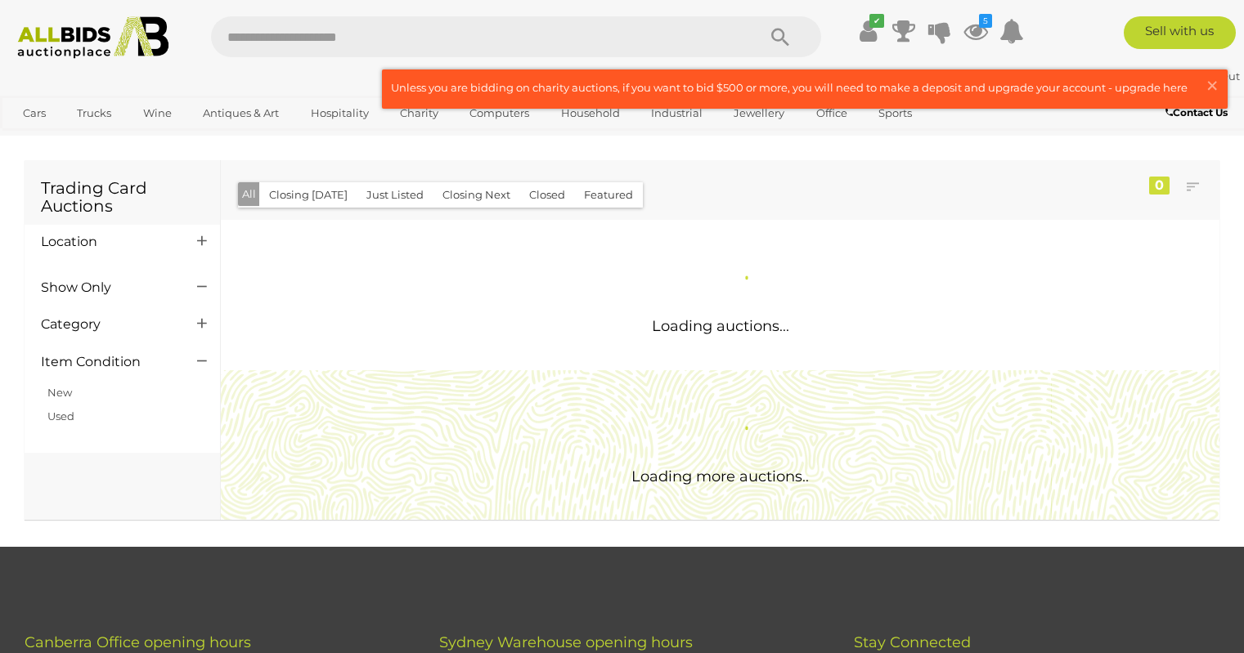
scroll to position [162, 0]
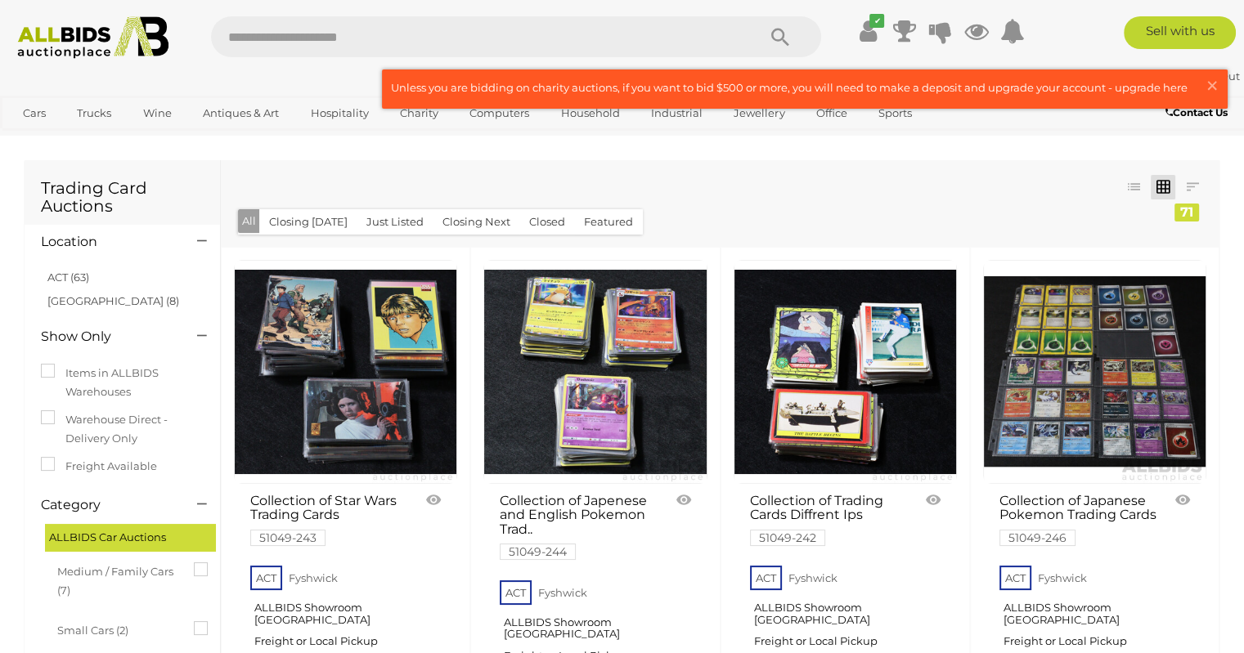
click at [276, 42] on input "text" at bounding box center [475, 36] width 529 height 41
type input "*******"
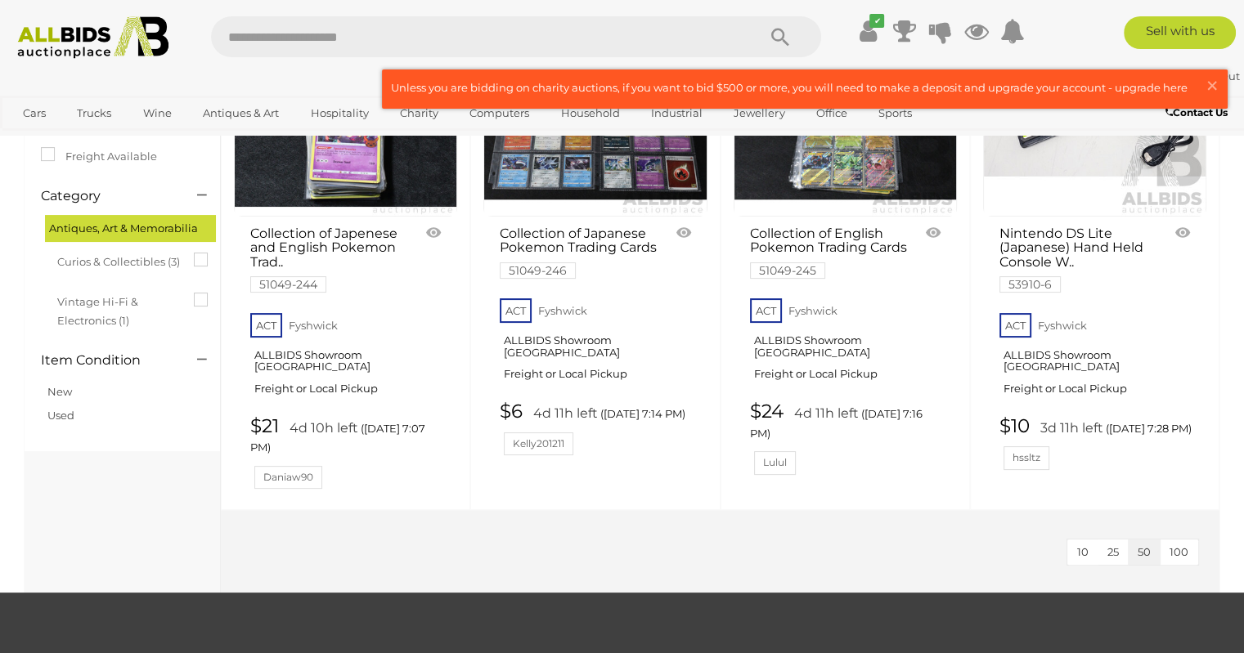
scroll to position [327, 0]
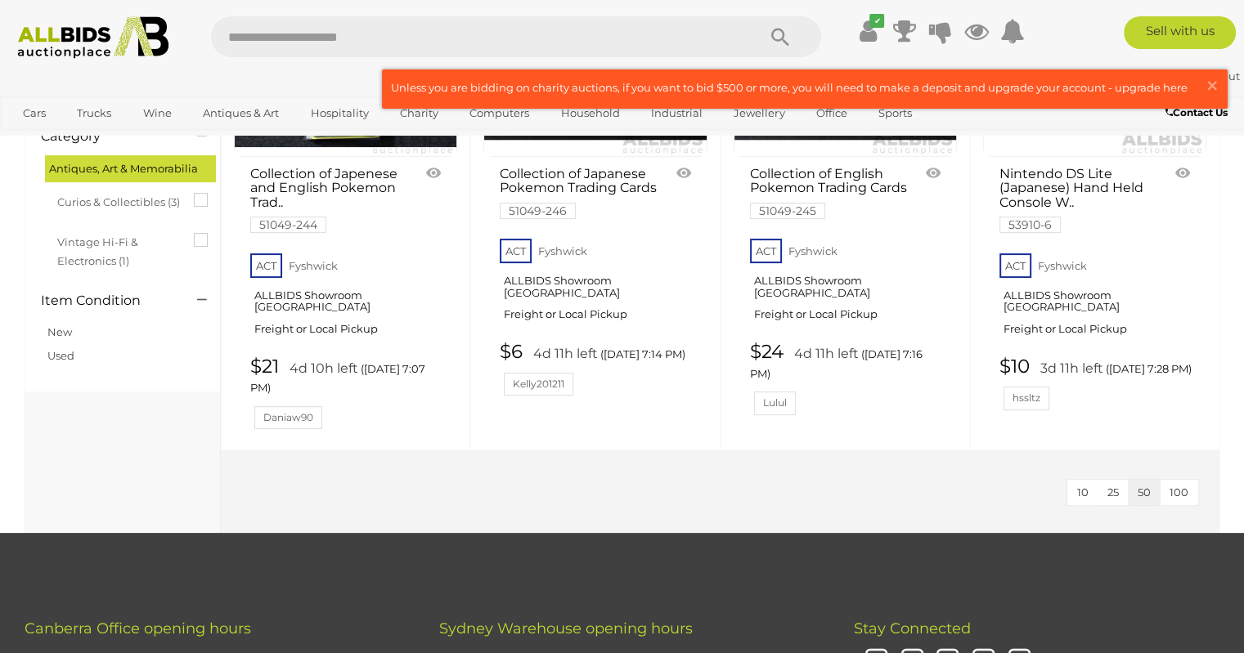
click at [357, 41] on input "text" at bounding box center [475, 36] width 529 height 41
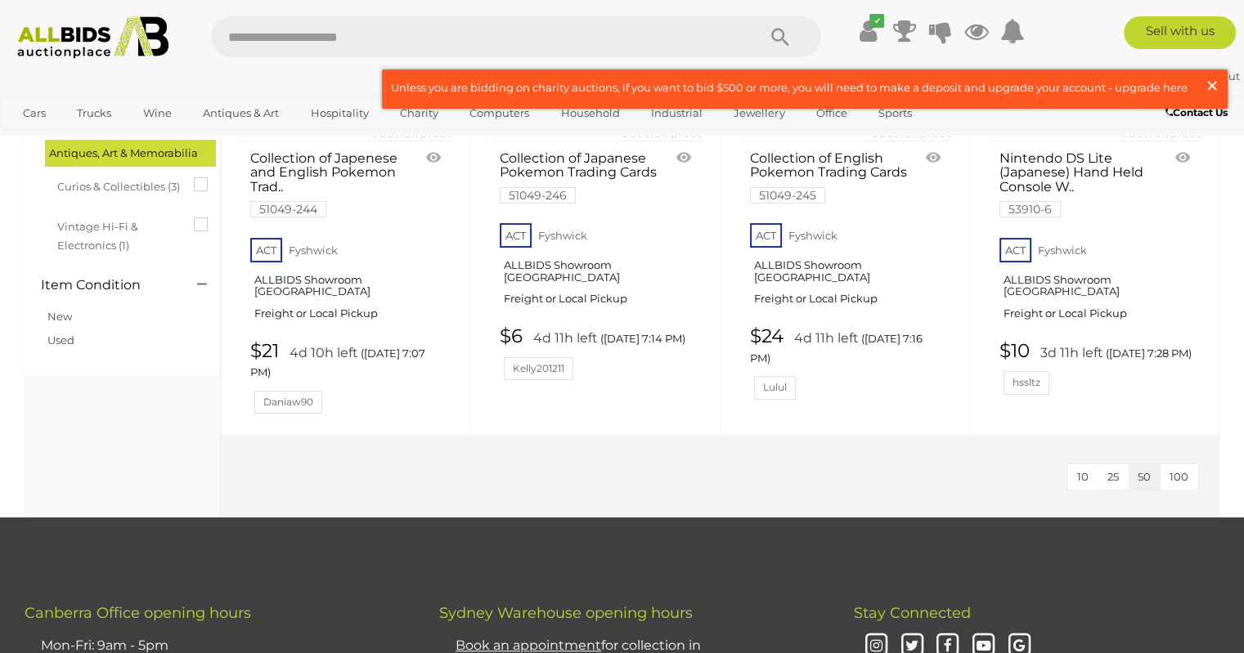
click at [1214, 89] on span "×" at bounding box center [1212, 86] width 15 height 32
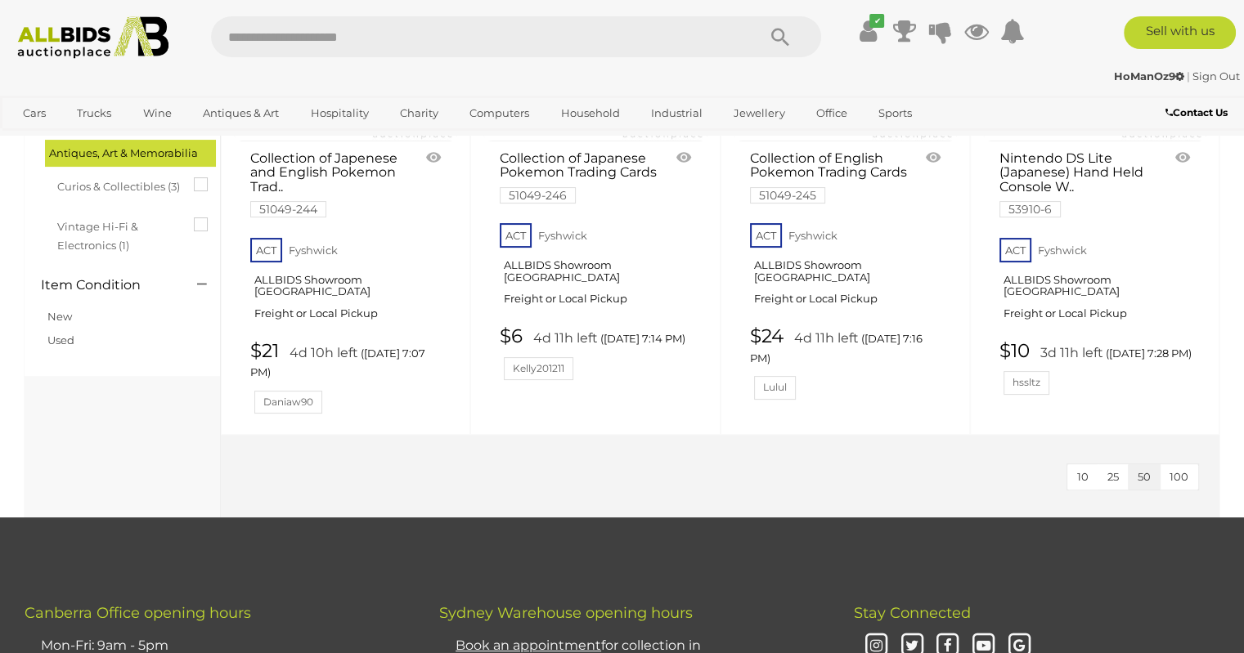
click at [435, 39] on input "text" at bounding box center [475, 36] width 529 height 41
type input "*****"
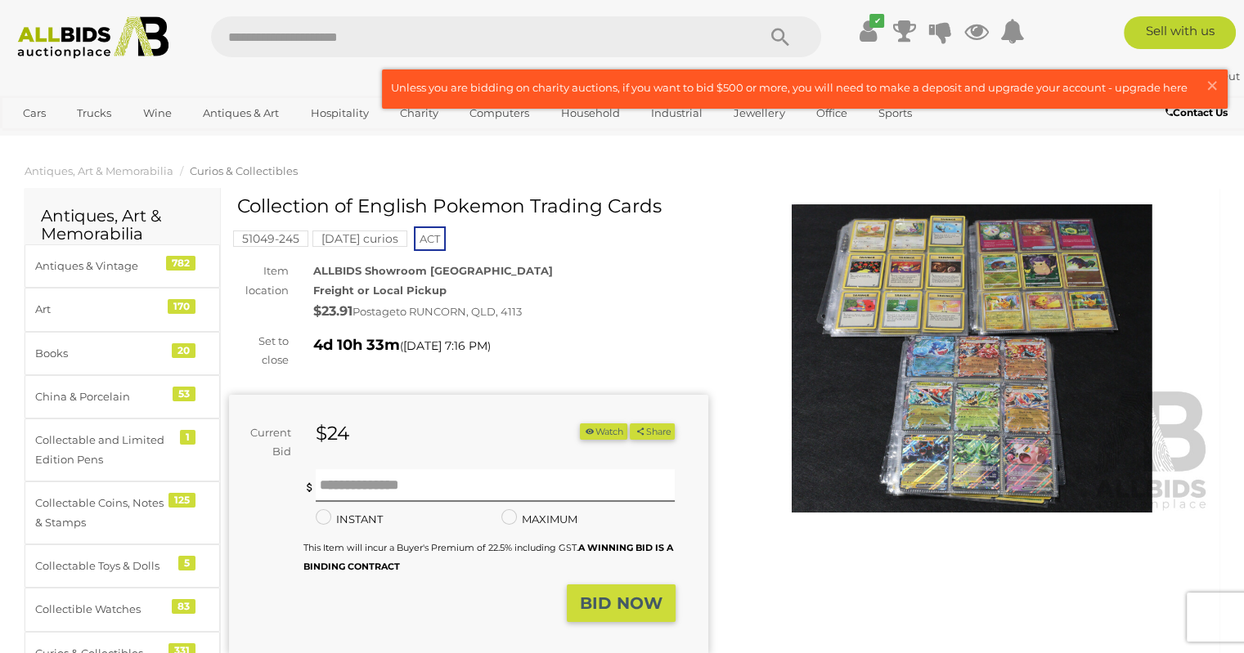
click at [1058, 290] on img at bounding box center [972, 358] width 479 height 308
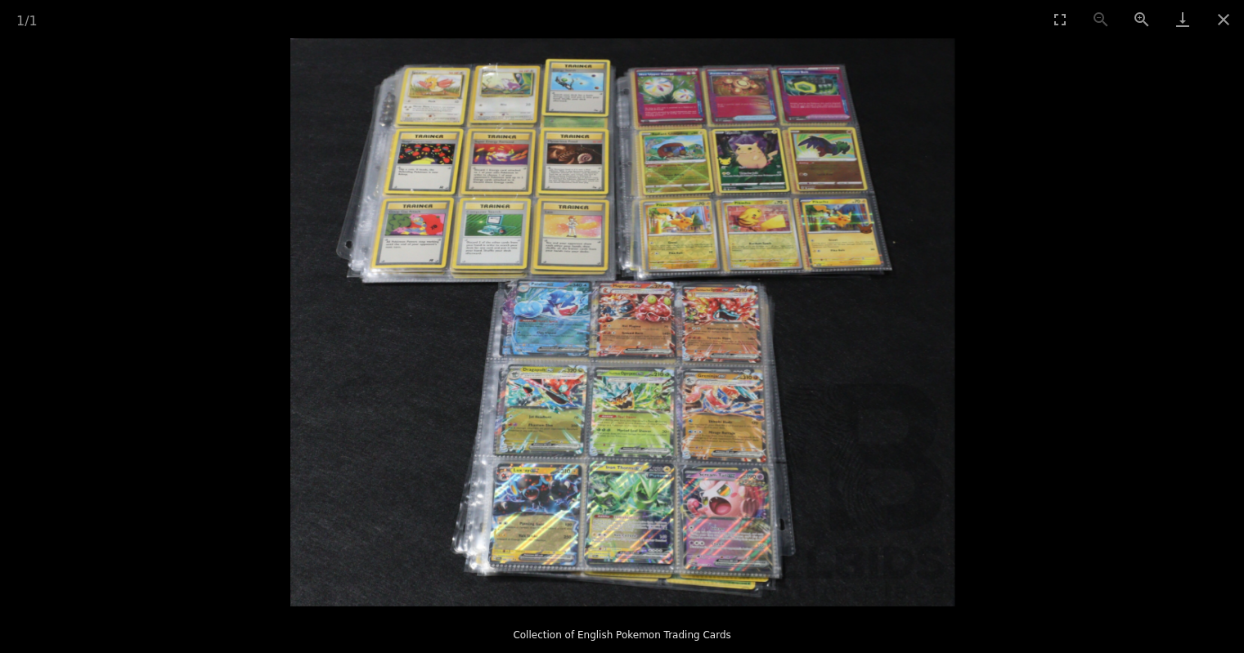
click at [759, 213] on img at bounding box center [622, 322] width 664 height 568
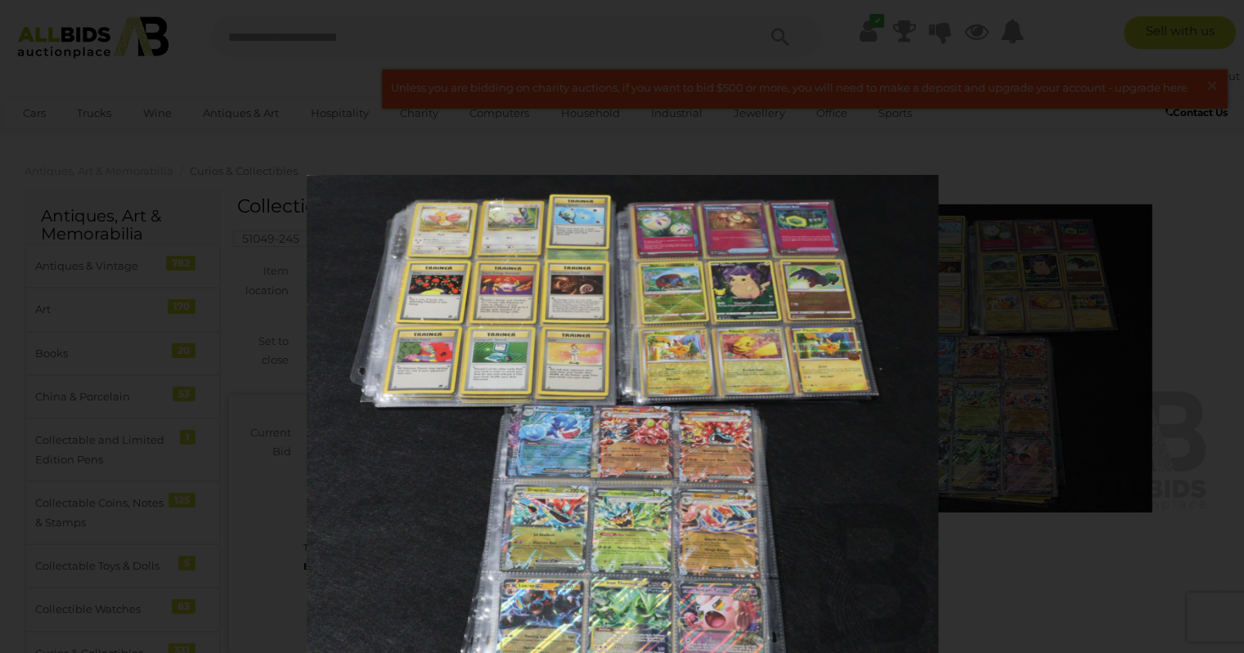
drag, startPoint x: 772, startPoint y: 180, endPoint x: 744, endPoint y: 303, distance: 125.8
click at [744, 303] on img at bounding box center [622, 445] width 631 height 541
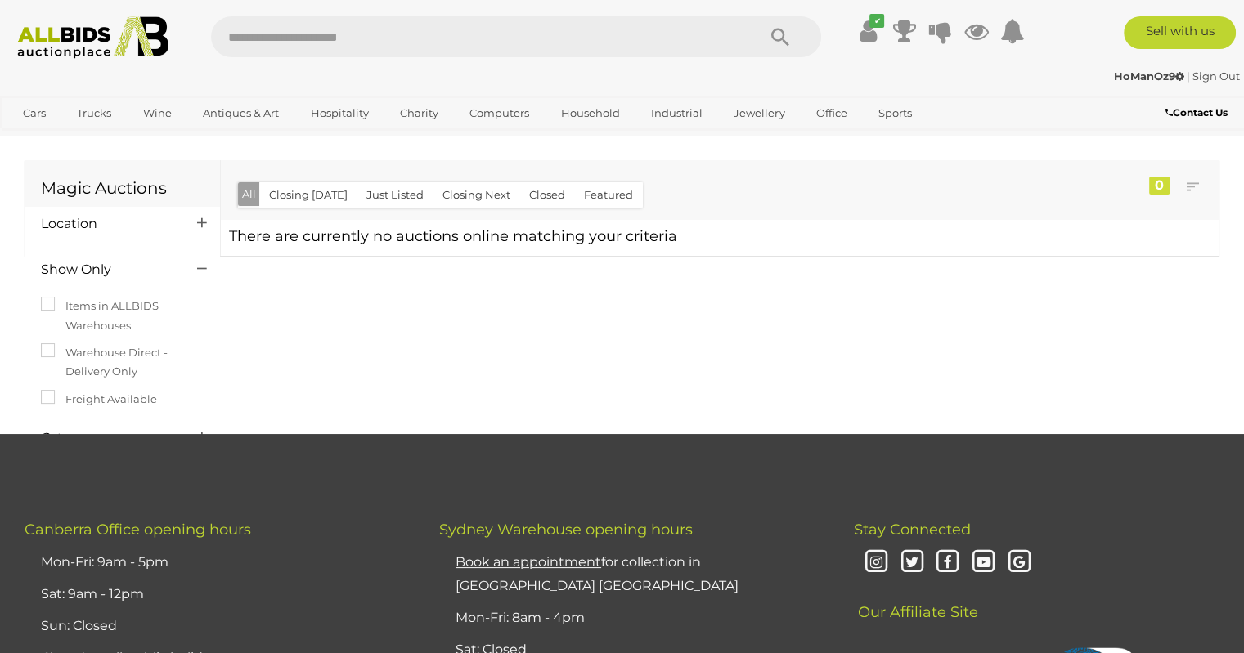
click at [336, 25] on input "text" at bounding box center [475, 36] width 529 height 41
type input "***"
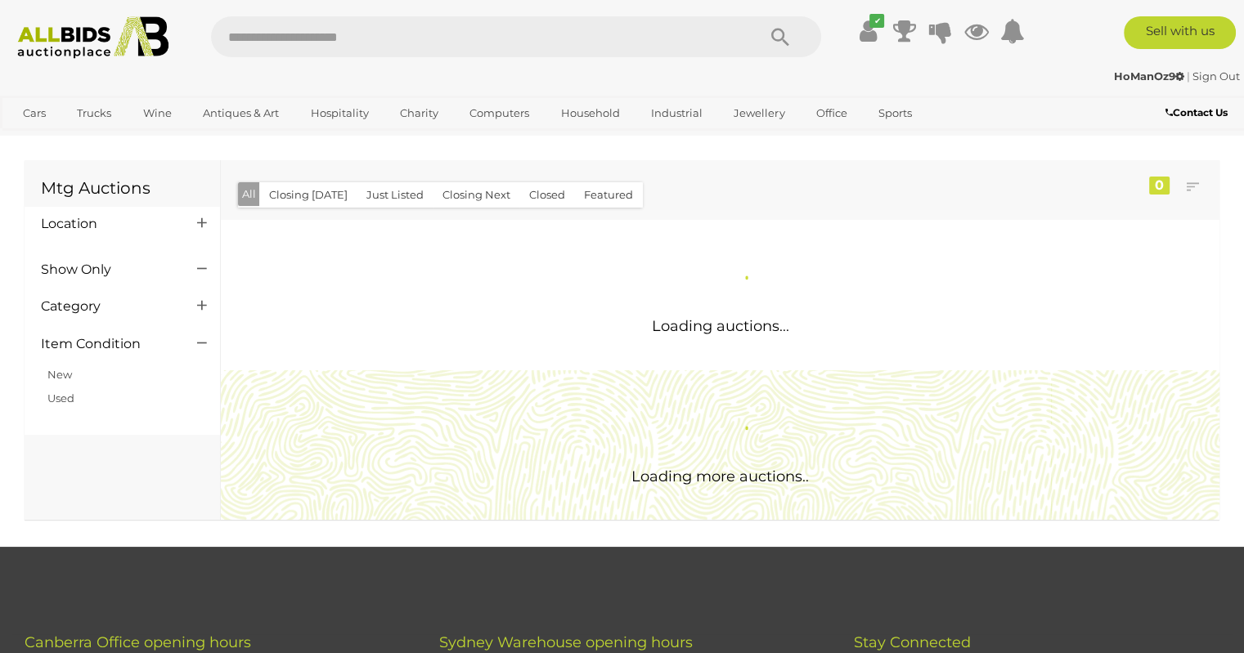
click at [336, 25] on input "text" at bounding box center [475, 36] width 529 height 41
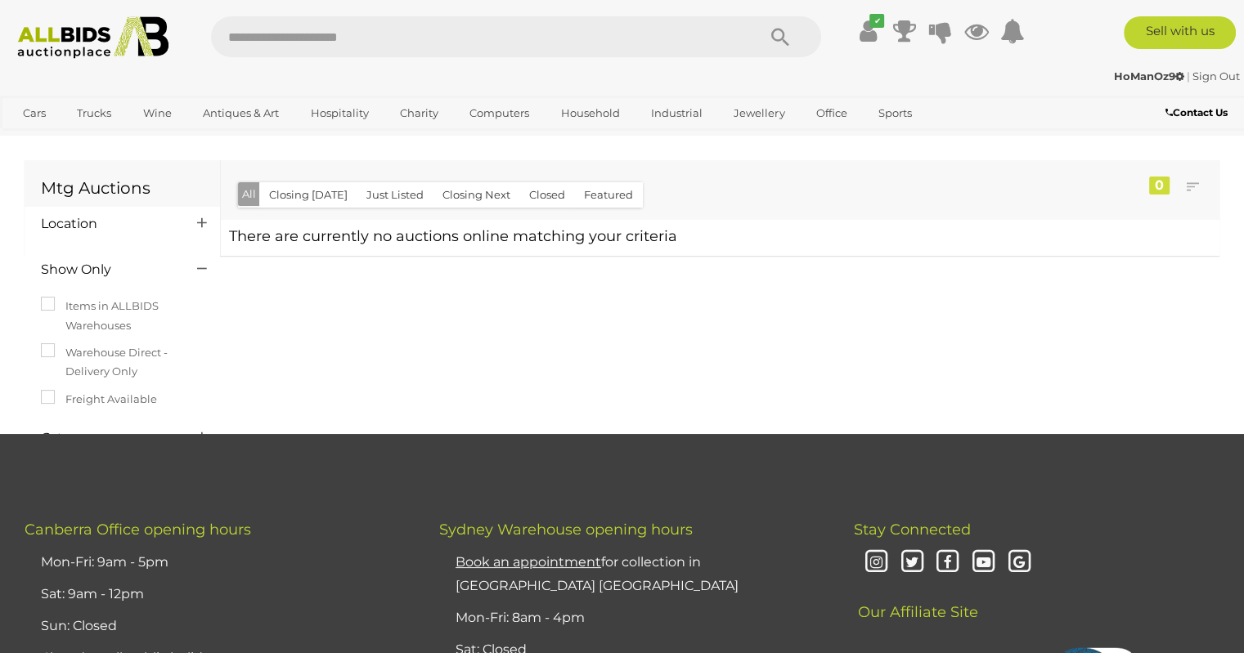
click at [336, 25] on input "text" at bounding box center [475, 36] width 529 height 41
type input "**********"
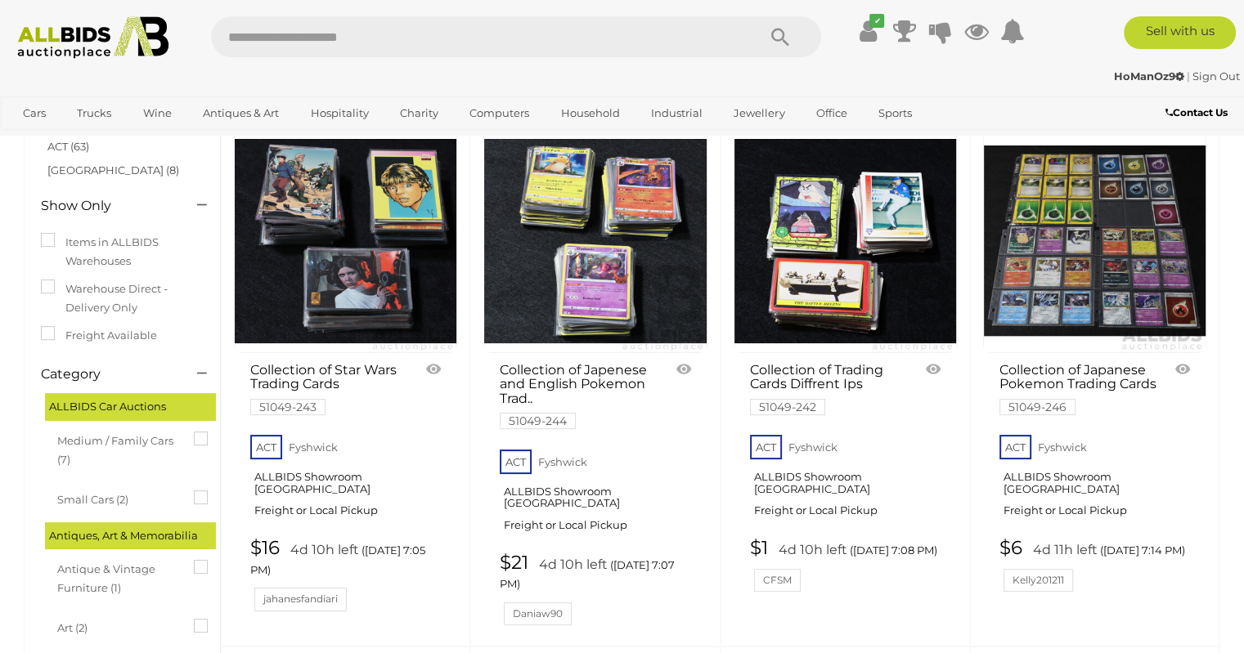
scroll to position [49, 0]
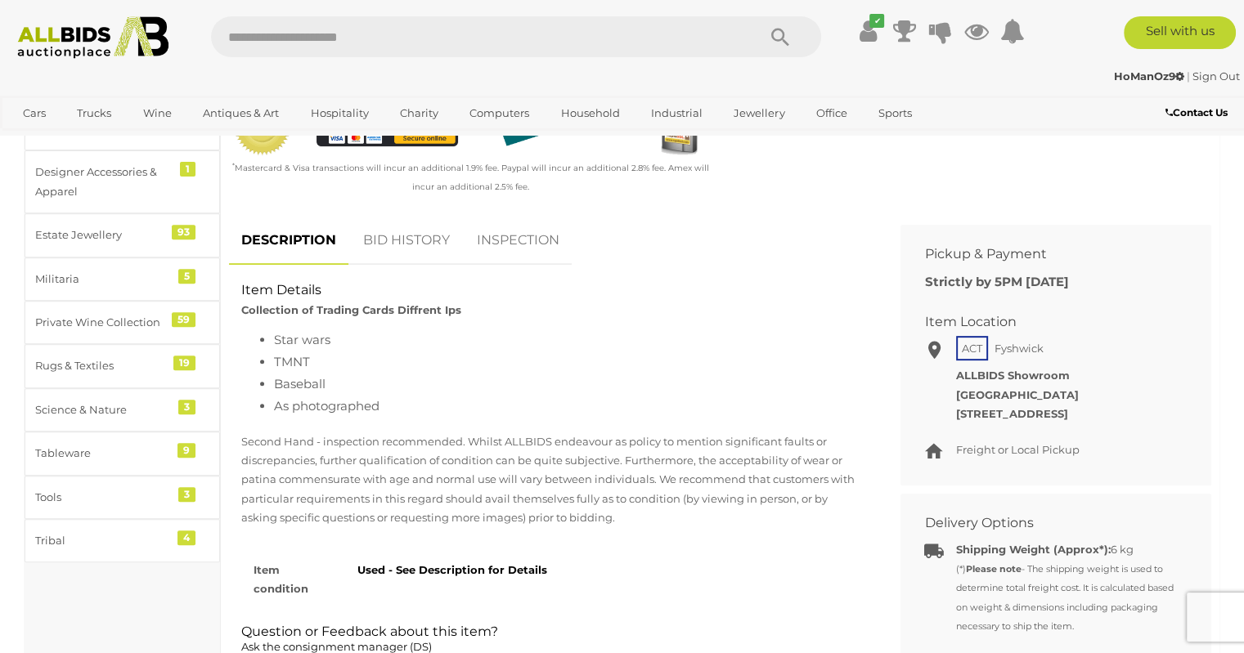
scroll to position [573, 0]
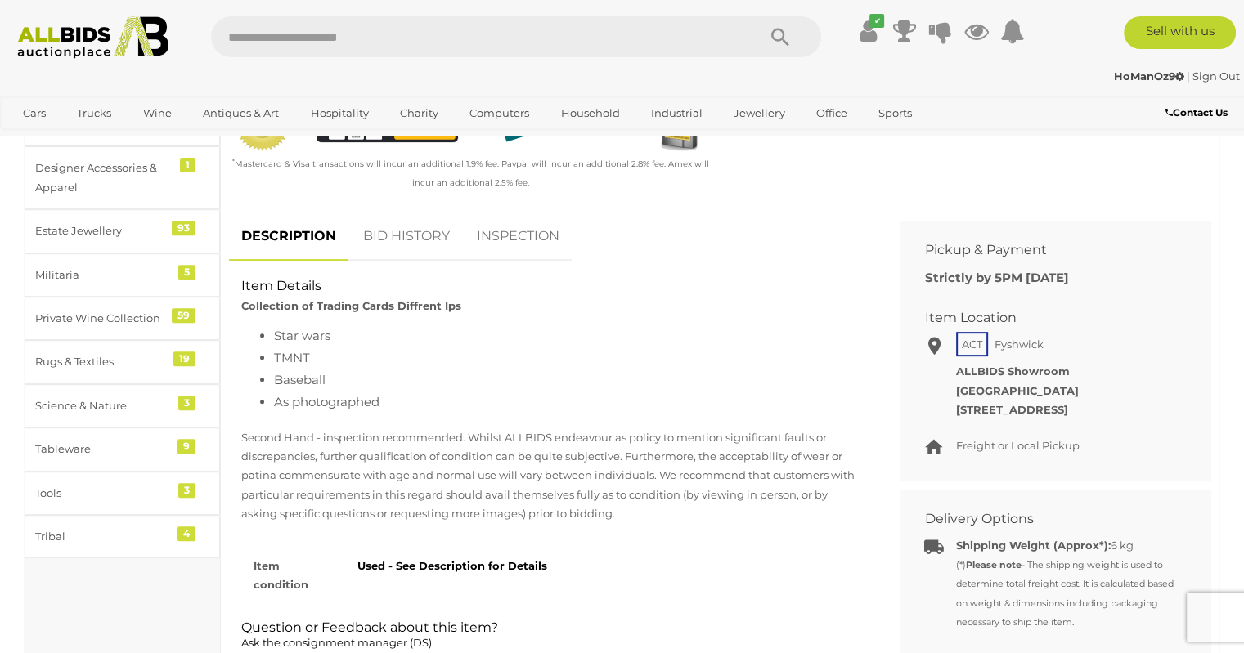
drag, startPoint x: 294, startPoint y: 333, endPoint x: 395, endPoint y: 398, distance: 120.0
click at [393, 398] on ul "Star wars TMNT Baseball As photographed" at bounding box center [552, 369] width 622 height 88
click at [395, 398] on li "As photographed" at bounding box center [569, 402] width 590 height 22
